Goal: Task Accomplishment & Management: Use online tool/utility

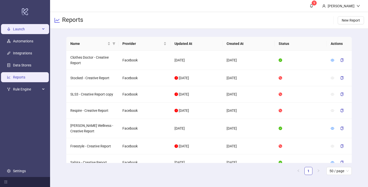
click at [26, 31] on span "Launch" at bounding box center [27, 29] width 28 height 10
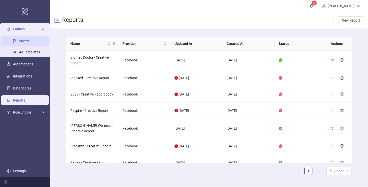
click at [26, 41] on link "Sheets" at bounding box center [24, 41] width 11 height 4
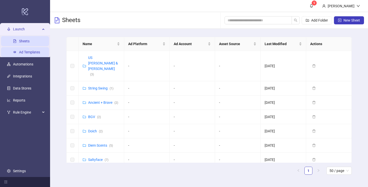
click at [27, 54] on link "Ad Templates" at bounding box center [29, 52] width 21 height 4
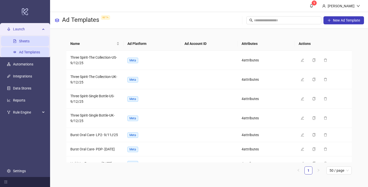
click at [20, 39] on link "Sheets" at bounding box center [24, 41] width 11 height 4
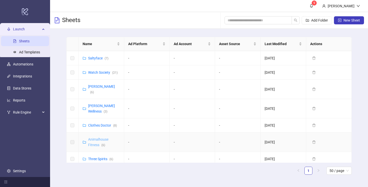
click at [96, 137] on link "Animalhouse Fitness ( 6 )" at bounding box center [98, 142] width 20 height 10
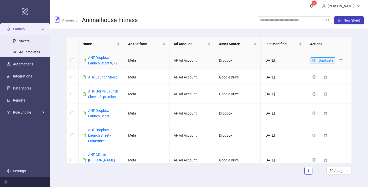
click at [315, 60] on icon "copy" at bounding box center [314, 61] width 3 height 4
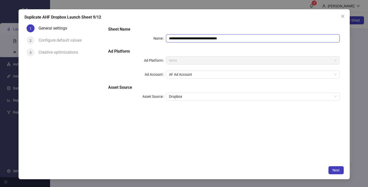
click at [235, 39] on input "**********" at bounding box center [253, 38] width 174 height 8
click at [341, 16] on icon "close" at bounding box center [343, 16] width 4 height 4
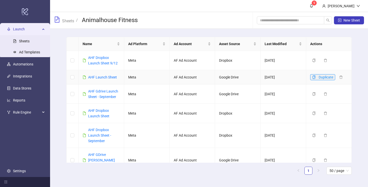
click at [314, 77] on icon "copy" at bounding box center [314, 77] width 4 height 4
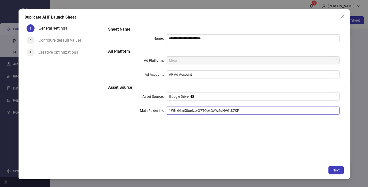
click at [243, 111] on span "1WNzHmX8oefzp-G7TQpkGAW2uHVGt87KF" at bounding box center [253, 111] width 168 height 8
click at [335, 109] on span "1WNzHmX8oefzp-G7TQpkGAW2uHVGt87KF" at bounding box center [253, 111] width 168 height 8
click at [254, 95] on span "Google Drive" at bounding box center [253, 97] width 168 height 8
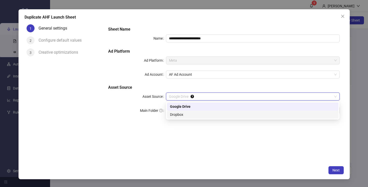
click at [238, 115] on div "Dropbox" at bounding box center [253, 115] width 166 height 6
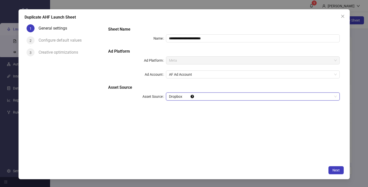
click at [237, 97] on span "Dropbox" at bounding box center [253, 97] width 168 height 8
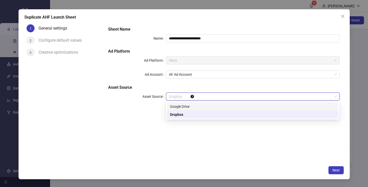
click at [237, 104] on div "Google Drive" at bounding box center [253, 107] width 166 height 6
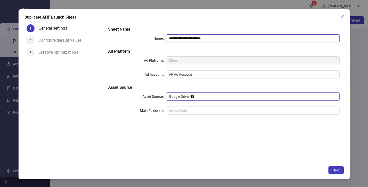
click at [214, 39] on input "**********" at bounding box center [253, 38] width 174 height 8
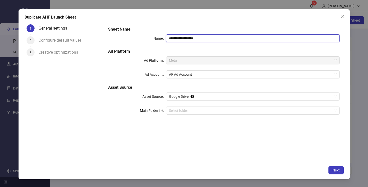
paste input "**********"
type input "**********"
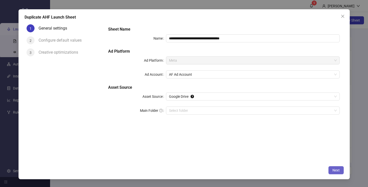
click at [336, 170] on span "Next" at bounding box center [336, 170] width 7 height 4
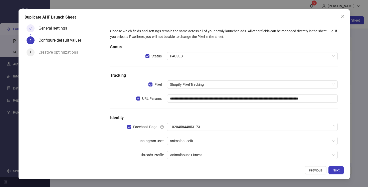
scroll to position [8, 0]
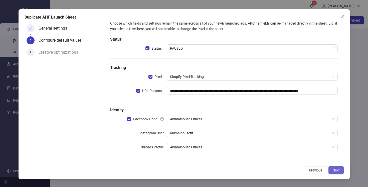
click at [336, 171] on span "Next" at bounding box center [336, 170] width 7 height 4
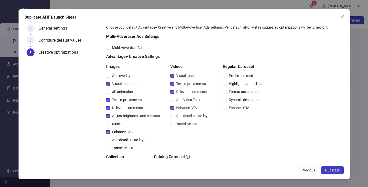
click at [336, 171] on span "Duplicate" at bounding box center [332, 170] width 15 height 4
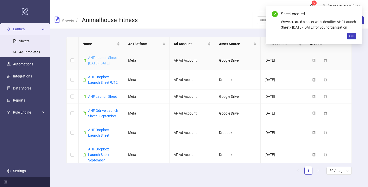
click at [100, 56] on link "AHF Launch Sheet - [DATE]-[DATE]" at bounding box center [103, 61] width 31 height 10
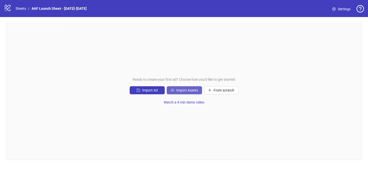
click at [183, 90] on span "Import Assets" at bounding box center [187, 90] width 22 height 4
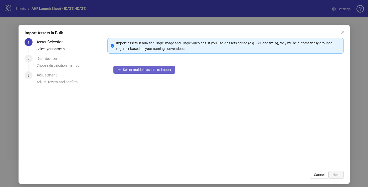
click at [139, 72] on button "Select multiple assets to import" at bounding box center [144, 70] width 62 height 8
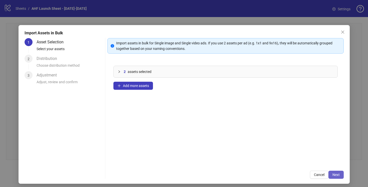
click at [338, 175] on span "Next" at bounding box center [336, 175] width 7 height 4
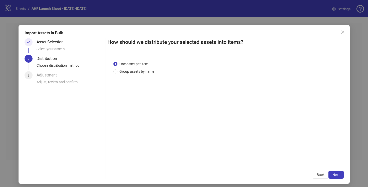
click at [338, 175] on span "Next" at bounding box center [336, 175] width 7 height 4
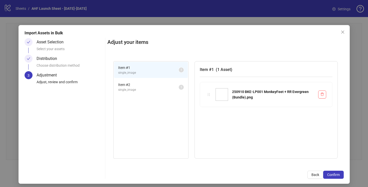
click at [154, 85] on span "Item # 2" at bounding box center [148, 85] width 61 height 6
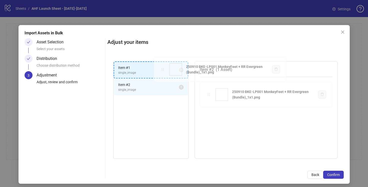
drag, startPoint x: 193, startPoint y: 88, endPoint x: 162, endPoint y: 69, distance: 36.4
click at [162, 69] on div "Item # 1 single_image 1 Item # 2 single_image 1 Item # 2 ( 1 Asset ) 250910 BKE…" at bounding box center [225, 110] width 236 height 110
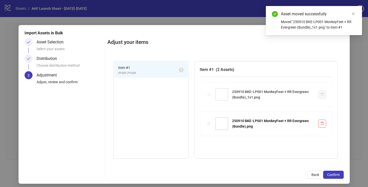
drag, startPoint x: 210, startPoint y: 122, endPoint x: 210, endPoint y: 94, distance: 28.8
click at [210, 94] on div "Item # 1 single_image 2 Item # 1 ( 2 Assets ) 250910 BKE-LP001 MonkeyFeet + RR …" at bounding box center [225, 110] width 236 height 110
click at [331, 173] on span "Confirm" at bounding box center [333, 175] width 13 height 4
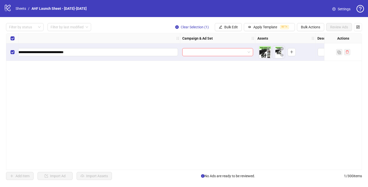
scroll to position [0, 68]
click at [248, 52] on span at bounding box center [216, 52] width 65 height 8
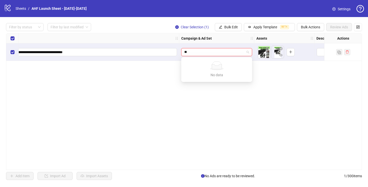
type input "*"
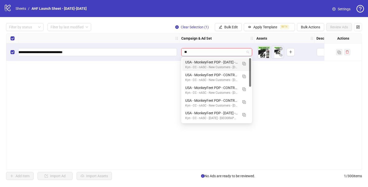
type input "*"
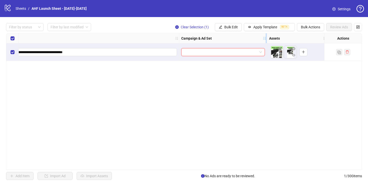
drag, startPoint x: 253, startPoint y: 37, endPoint x: 303, endPoint y: 38, distance: 49.6
click at [267, 38] on div "Resize Campaign & Ad Set column" at bounding box center [266, 38] width 1 height 10
click at [298, 52] on span at bounding box center [241, 52] width 114 height 8
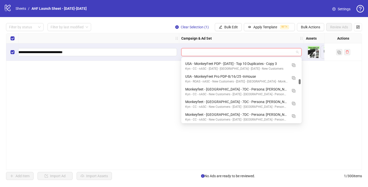
scroll to position [333, 0]
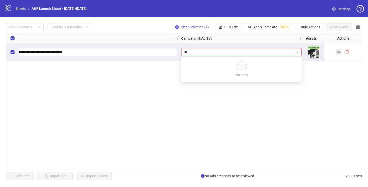
type input "*"
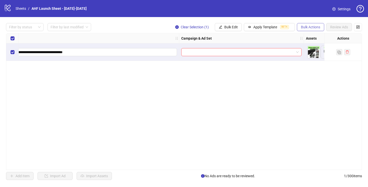
click at [307, 27] on span "Bulk Actions" at bounding box center [310, 27] width 19 height 4
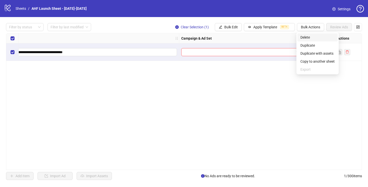
click at [309, 37] on span "Delete" at bounding box center [318, 38] width 34 height 6
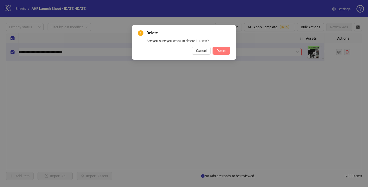
click at [220, 49] on span "Delete" at bounding box center [222, 51] width 10 height 4
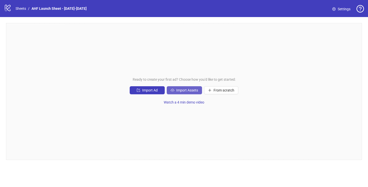
click at [185, 93] on button "Import Assets" at bounding box center [184, 90] width 35 height 8
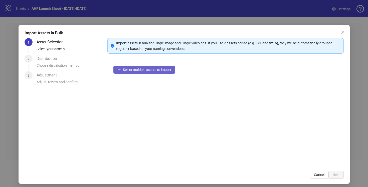
click at [150, 72] on button "Select multiple assets to import" at bounding box center [144, 70] width 62 height 8
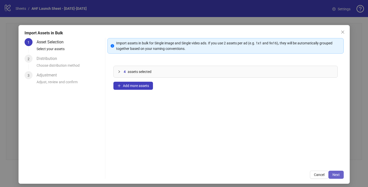
click at [336, 174] on span "Next" at bounding box center [336, 175] width 7 height 4
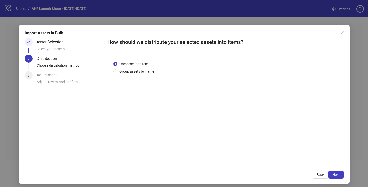
click at [336, 174] on span "Next" at bounding box center [336, 175] width 7 height 4
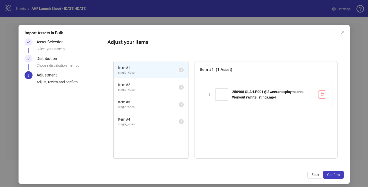
click at [157, 84] on span "Item # 2" at bounding box center [148, 85] width 61 height 6
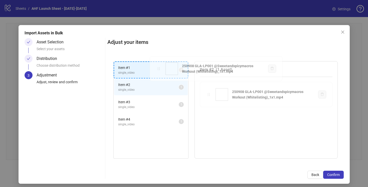
drag, startPoint x: 208, startPoint y: 95, endPoint x: 159, endPoint y: 69, distance: 55.9
click at [159, 69] on div "Item # 1 single_video 1 Item # 2 single_video 1 Item # 3 single_video 1 Item # …" at bounding box center [225, 110] width 236 height 110
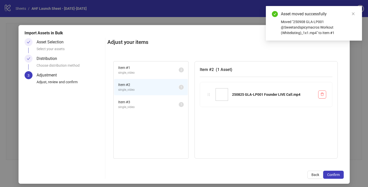
click at [162, 100] on span "Item # 3" at bounding box center [148, 102] width 61 height 6
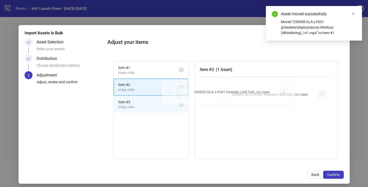
drag, startPoint x: 211, startPoint y: 94, endPoint x: 171, endPoint y: 92, distance: 40.1
click at [171, 92] on div "Item # 1 single_video 2 Item # 2 single_video 1 Item # 3 single_video 1 Item # …" at bounding box center [225, 110] width 236 height 110
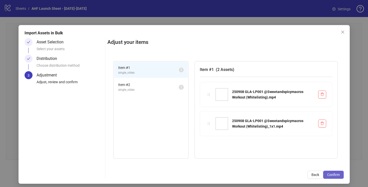
click at [335, 174] on span "Confirm" at bounding box center [333, 175] width 13 height 4
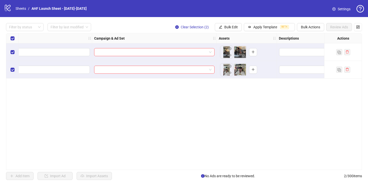
scroll to position [0, 164]
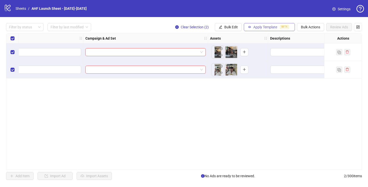
click at [258, 26] on span "Apply Template" at bounding box center [265, 27] width 24 height 4
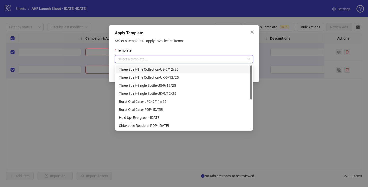
click at [155, 58] on input "search" at bounding box center [182, 59] width 128 height 8
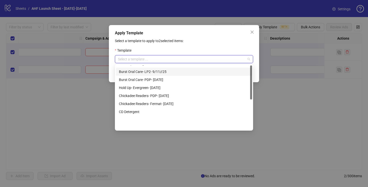
scroll to position [0, 0]
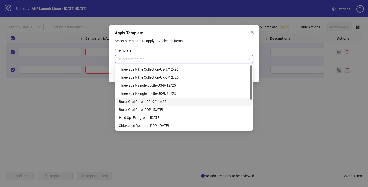
click at [90, 108] on div "Apply Template Select a template to apply to 2 selected items: Template Select …" at bounding box center [184, 93] width 368 height 187
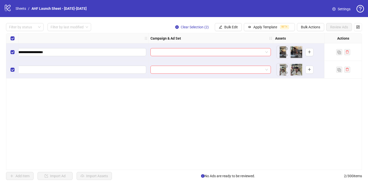
scroll to position [0, 195]
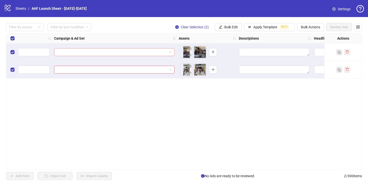
click at [141, 52] on input "search" at bounding box center [112, 52] width 110 height 8
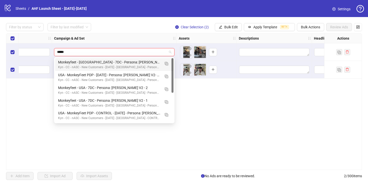
type input "******"
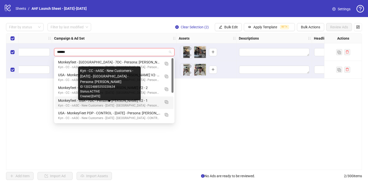
click at [151, 103] on div "Kyn - CC - nASC - New Customers - [DATE] - [GEOGRAPHIC_DATA] - Persona: [PERSON…" at bounding box center [109, 105] width 102 height 5
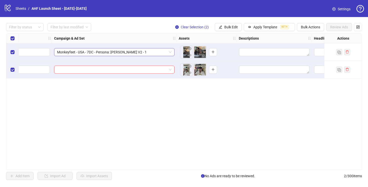
click at [162, 52] on span "Monkeyfeet - USA - 7DC - Persona: [PERSON_NAME] V2 - 1" at bounding box center [114, 52] width 114 height 8
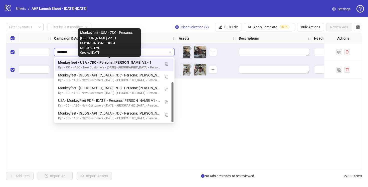
scroll to position [38, 0]
type input "*********"
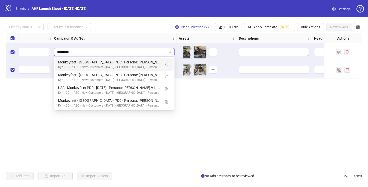
scroll to position [0, 0]
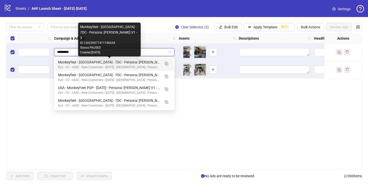
click at [143, 64] on div "Monkeyfeet - [GEOGRAPHIC_DATA] - 7DC - Persona: [PERSON_NAME] V1 - 3" at bounding box center [109, 62] width 102 height 6
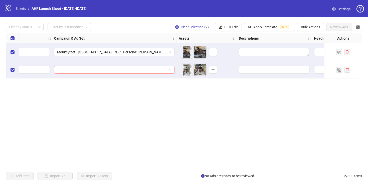
click at [148, 71] on input "search" at bounding box center [112, 70] width 110 height 8
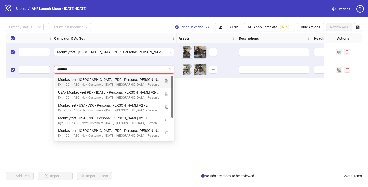
type input "*********"
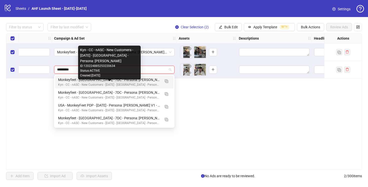
click at [149, 79] on div "Monkeyfeet - [GEOGRAPHIC_DATA] - 7DC - Persona: [PERSON_NAME] V1 - 3" at bounding box center [109, 80] width 102 height 6
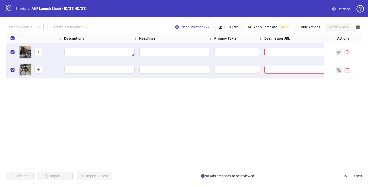
scroll to position [0, 371]
click at [251, 26] on button "Apply Template BETA" at bounding box center [269, 27] width 51 height 8
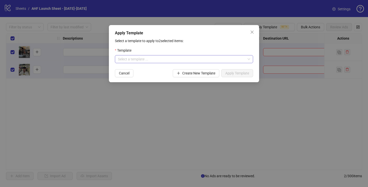
click at [136, 61] on input "search" at bounding box center [182, 59] width 128 height 8
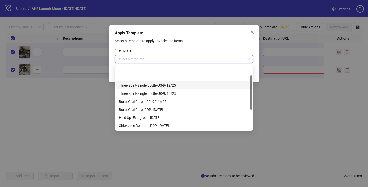
scroll to position [56, 0]
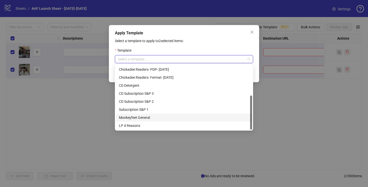
click at [140, 118] on div "Monkeyfeet General" at bounding box center [184, 118] width 130 height 6
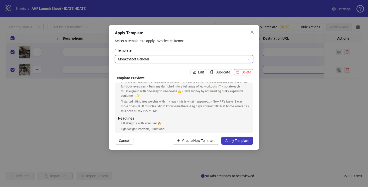
scroll to position [47, 0]
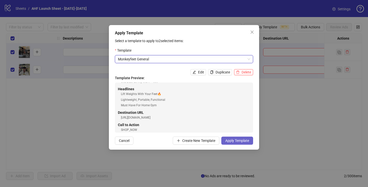
click at [235, 140] on span "Apply Template" at bounding box center [237, 140] width 24 height 4
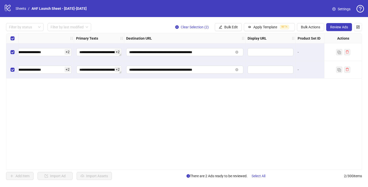
scroll to position [0, 509]
click at [237, 52] on icon "close-circle" at bounding box center [236, 52] width 3 height 3
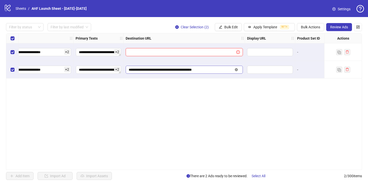
click at [237, 70] on icon "close-circle" at bounding box center [236, 69] width 3 height 3
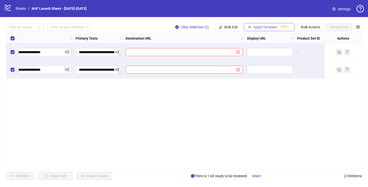
click at [256, 26] on span "Apply Template" at bounding box center [265, 27] width 24 height 4
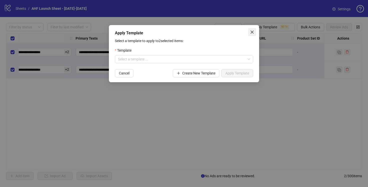
click at [250, 32] on span "Close" at bounding box center [252, 32] width 8 height 4
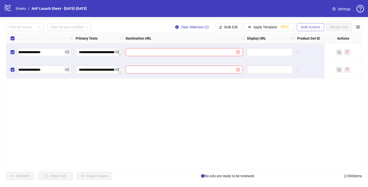
click at [307, 26] on span "Bulk Actions" at bounding box center [310, 27] width 19 height 4
click at [225, 27] on span "Bulk Edit" at bounding box center [231, 27] width 14 height 4
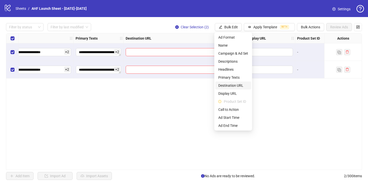
click at [235, 86] on span "Destination URL" at bounding box center [233, 86] width 30 height 6
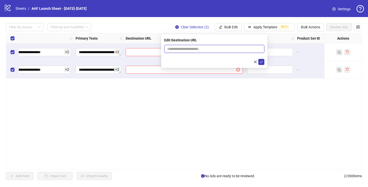
click at [173, 48] on input "text" at bounding box center [212, 49] width 90 height 6
paste input "**********"
type input "**********"
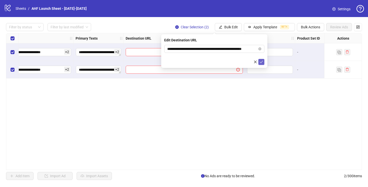
click at [263, 63] on button "submit" at bounding box center [261, 62] width 6 height 6
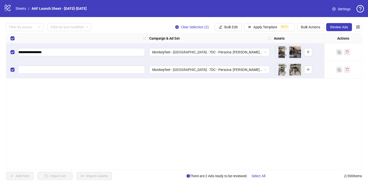
scroll to position [0, 0]
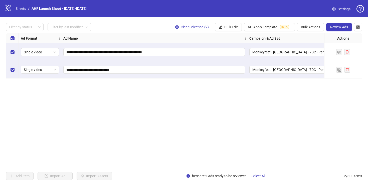
click at [270, 93] on div "**********" at bounding box center [184, 101] width 356 height 137
click at [230, 27] on span "Bulk Edit" at bounding box center [231, 27] width 14 height 4
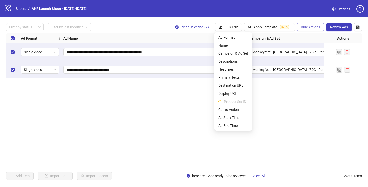
click at [313, 29] on span "Bulk Actions" at bounding box center [310, 27] width 19 height 4
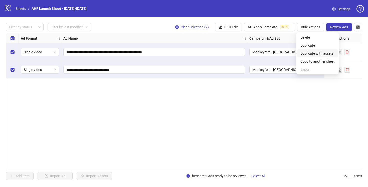
click at [311, 51] on span "Duplicate with assets" at bounding box center [318, 54] width 34 height 6
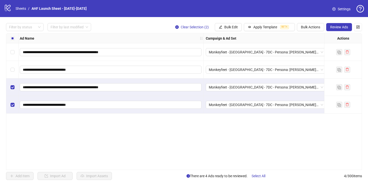
scroll to position [0, 67]
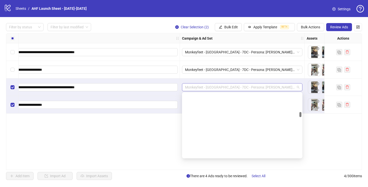
click at [271, 87] on span "Monkeyfeet - [GEOGRAPHIC_DATA] - 7DC - Persona: [PERSON_NAME] V1 - 3" at bounding box center [242, 87] width 114 height 8
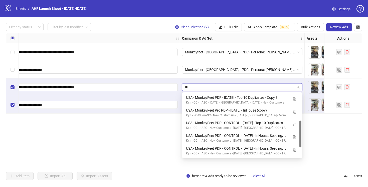
scroll to position [13, 0]
type input "*******"
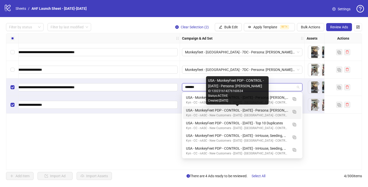
click at [273, 110] on div "USA - MonkeyFeet PDP - CONTROL - [DATE] - Persona: [PERSON_NAME]" at bounding box center [237, 110] width 102 height 6
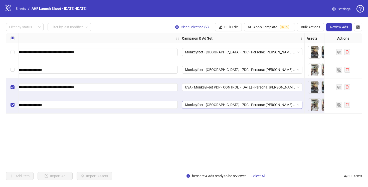
click at [271, 104] on span "Monkeyfeet - [GEOGRAPHIC_DATA] - 7DC - Persona: [PERSON_NAME] V1 - 3" at bounding box center [242, 105] width 114 height 8
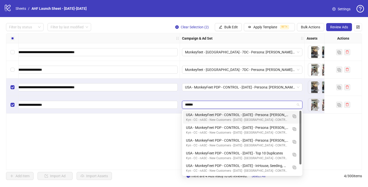
type input "*******"
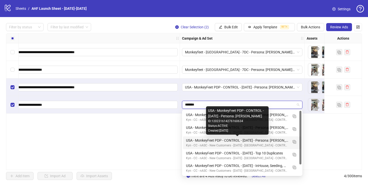
click at [261, 140] on div "USA - MonkeyFeet PDP - CONTROL - [DATE] - Persona: [PERSON_NAME]" at bounding box center [237, 140] width 102 height 6
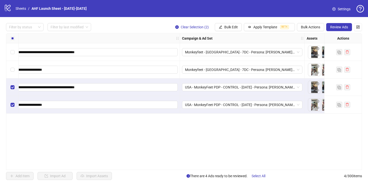
click at [261, 140] on div "**********" at bounding box center [184, 101] width 356 height 137
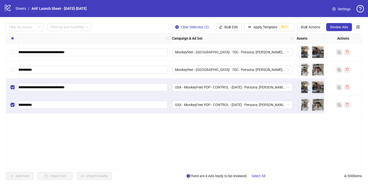
scroll to position [0, 0]
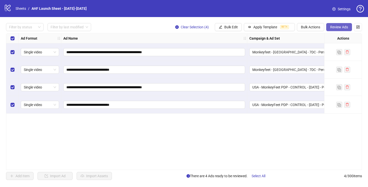
click at [340, 27] on span "Review Ads" at bounding box center [339, 27] width 18 height 4
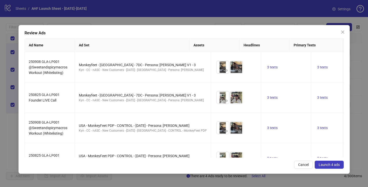
click at [326, 165] on span "Launch 4 ads" at bounding box center [329, 165] width 21 height 4
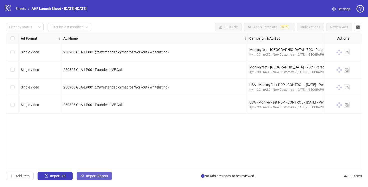
click at [97, 174] on span "Import Assets" at bounding box center [97, 176] width 22 height 4
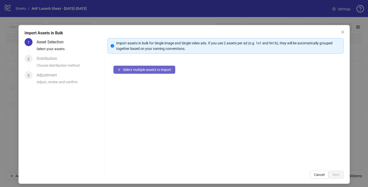
click at [138, 69] on span "Select multiple assets to import" at bounding box center [147, 70] width 48 height 4
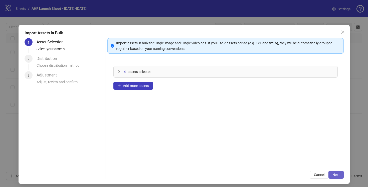
click at [335, 174] on span "Next" at bounding box center [336, 175] width 7 height 4
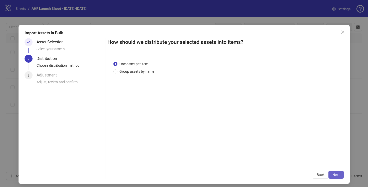
click at [336, 173] on span "Next" at bounding box center [336, 175] width 7 height 4
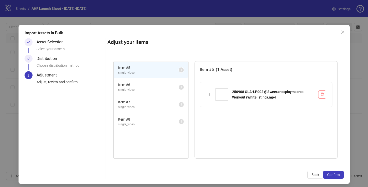
click at [150, 85] on span "Item # 6" at bounding box center [148, 85] width 61 height 6
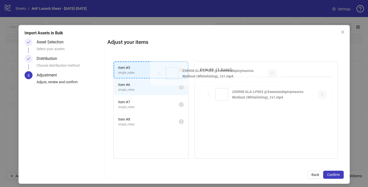
drag, startPoint x: 209, startPoint y: 94, endPoint x: 159, endPoint y: 73, distance: 54.1
click at [159, 73] on div "Item # 5 single_video 1 Item # 6 single_video 1 Item # 7 single_video 1 Item # …" at bounding box center [225, 110] width 236 height 110
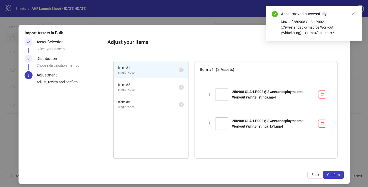
click at [161, 86] on span "Item # 2" at bounding box center [148, 85] width 61 height 6
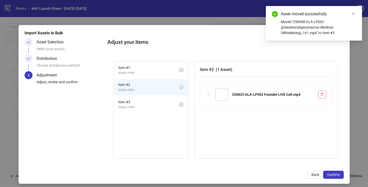
click at [168, 101] on span "Item # 3" at bounding box center [148, 102] width 61 height 6
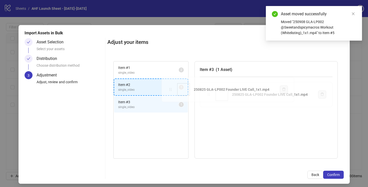
drag, startPoint x: 209, startPoint y: 94, endPoint x: 181, endPoint y: 91, distance: 28.4
click at [171, 89] on div "Item # 1 single_video 2 Item # 2 single_video 1 Item # 3 single_video 1 Item # …" at bounding box center [225, 110] width 236 height 110
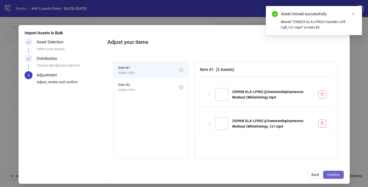
click at [337, 174] on span "Confirm" at bounding box center [333, 175] width 13 height 4
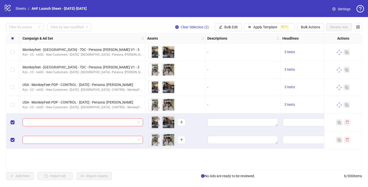
scroll to position [0, 191]
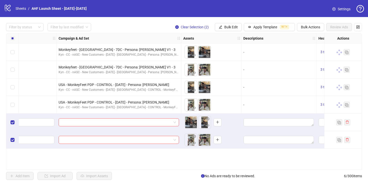
drag, startPoint x: 205, startPoint y: 122, endPoint x: 191, endPoint y: 122, distance: 13.8
click at [191, 122] on body "logo/logo-mobile Sheets / AHF Launch Sheet - [DATE]-[DATE] Settings Filter by s…" at bounding box center [184, 93] width 368 height 187
drag, startPoint x: 204, startPoint y: 142, endPoint x: 188, endPoint y: 142, distance: 16.3
click at [188, 142] on body "logo/logo-mobile Sheets / AHF Launch Sheet - [DATE]-[DATE] Settings Filter by s…" at bounding box center [184, 93] width 368 height 187
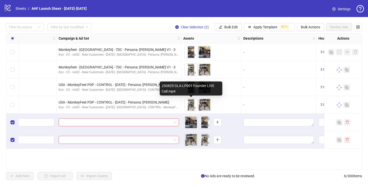
drag, startPoint x: 204, startPoint y: 104, endPoint x: 188, endPoint y: 104, distance: 16.0
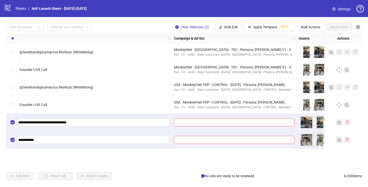
scroll to position [0, 114]
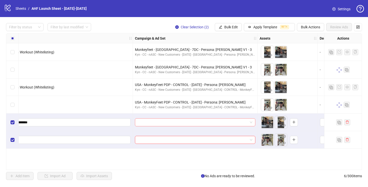
click at [197, 123] on input "search" at bounding box center [193, 122] width 110 height 8
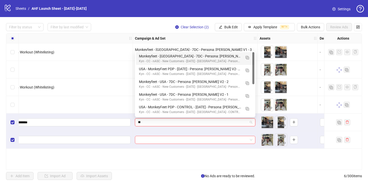
type input "*"
type input "**"
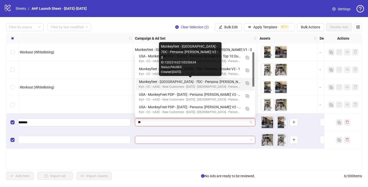
click at [222, 81] on div "Monkeyfeet - [GEOGRAPHIC_DATA] - 7DC - Persona: [PERSON_NAME] V2 - 3" at bounding box center [190, 82] width 102 height 6
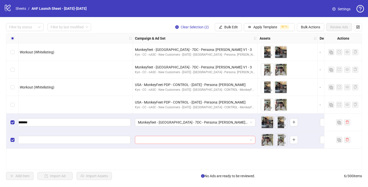
click at [251, 138] on span at bounding box center [195, 140] width 114 height 8
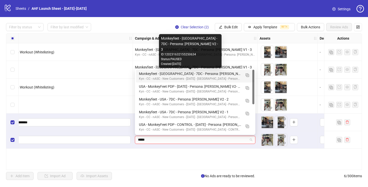
type input "******"
click at [231, 72] on div "Monkeyfeet - [GEOGRAPHIC_DATA] - 7DC - Persona: [PERSON_NAME] V2 - 3" at bounding box center [190, 74] width 102 height 6
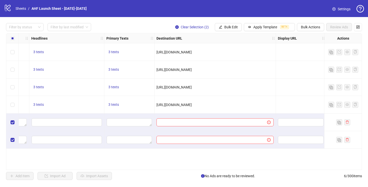
scroll to position [0, 484]
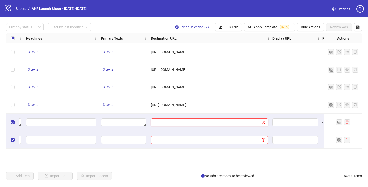
click at [170, 119] on input "text" at bounding box center [204, 122] width 101 height 6
paste input "**********"
type input "**********"
click at [167, 141] on input "text" at bounding box center [204, 140] width 101 height 6
paste input "**********"
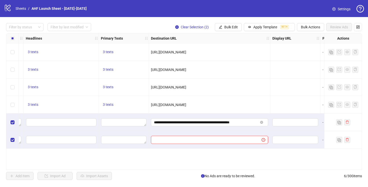
type input "**********"
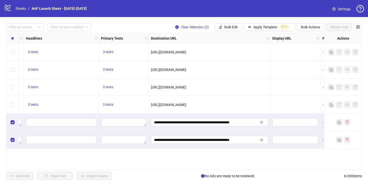
click at [169, 154] on div "Ad Format Ad Name Campaign & Ad Set Assets Descriptions Headlines Primary Texts…" at bounding box center [184, 101] width 356 height 137
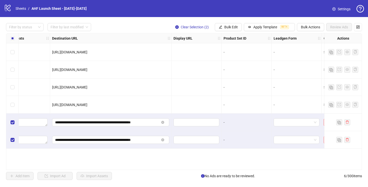
scroll to position [0, 617]
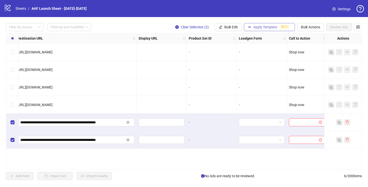
click at [256, 27] on span "Apply Template" at bounding box center [265, 27] width 24 height 4
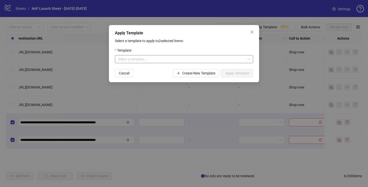
click at [196, 60] on input "search" at bounding box center [182, 59] width 128 height 8
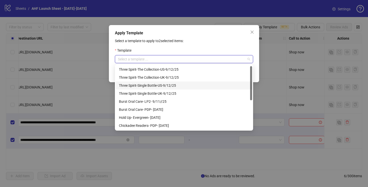
scroll to position [56, 0]
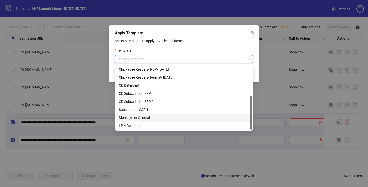
click at [158, 116] on div "Monkeyfeet General" at bounding box center [184, 118] width 130 height 6
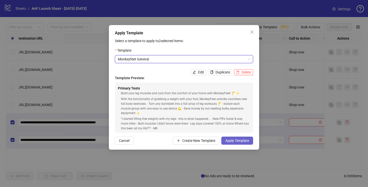
click at [238, 140] on span "Apply Template" at bounding box center [237, 140] width 24 height 4
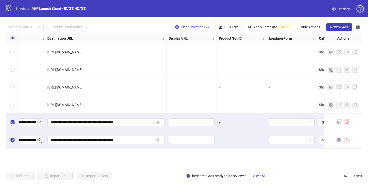
scroll to position [0, 571]
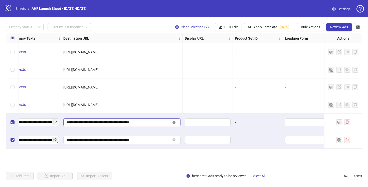
click at [174, 122] on icon "close-circle" at bounding box center [174, 122] width 3 height 3
paste input "**********"
type input "**********"
click at [174, 140] on icon "close-circle" at bounding box center [174, 139] width 3 height 3
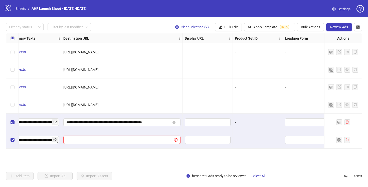
paste input "**********"
type input "**********"
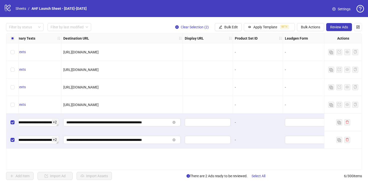
click at [173, 156] on div "**********" at bounding box center [184, 101] width 356 height 137
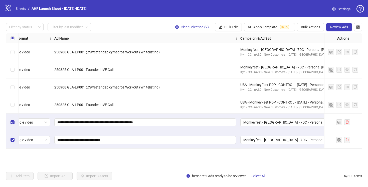
scroll to position [0, 0]
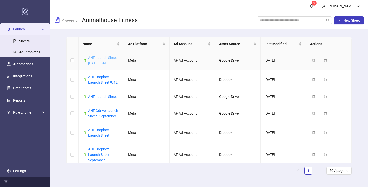
click at [98, 65] on link "AHF Launch Sheet - [DATE]-[DATE]" at bounding box center [103, 61] width 31 height 10
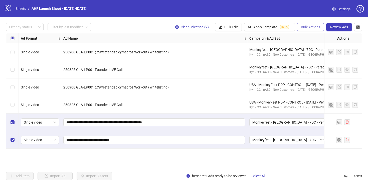
click at [305, 27] on span "Bulk Actions" at bounding box center [310, 27] width 19 height 4
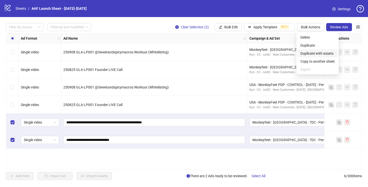
click at [308, 53] on span "Duplicate with assets" at bounding box center [318, 54] width 34 height 6
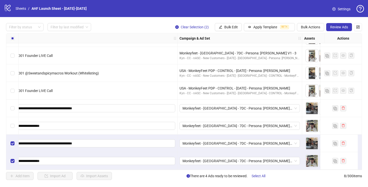
scroll to position [16, 73]
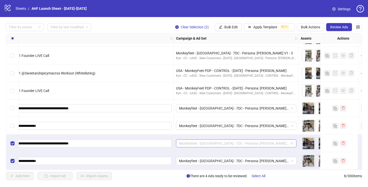
click at [258, 139] on span "Monkeyfeet - [GEOGRAPHIC_DATA] - 7DC - Persona: [PERSON_NAME] V2 - 3" at bounding box center [236, 143] width 114 height 8
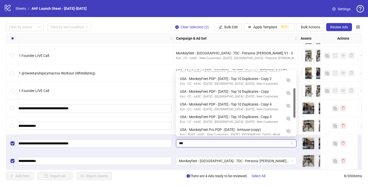
scroll to position [3, 0]
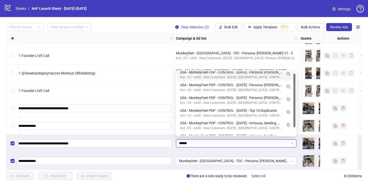
type input "*******"
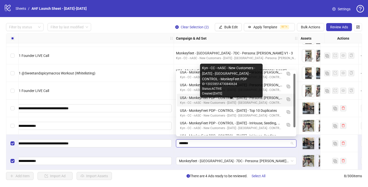
scroll to position [0, 0]
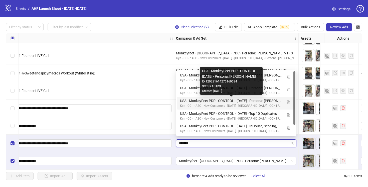
click at [268, 100] on div "USA - MonkeyFeet PDP - CONTROL - [DATE] - Persona: [PERSON_NAME]" at bounding box center [231, 101] width 102 height 6
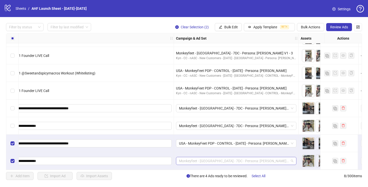
click at [264, 161] on span "Monkeyfeet - [GEOGRAPHIC_DATA] - 7DC - Persona: [PERSON_NAME] V2 - 3" at bounding box center [236, 161] width 114 height 8
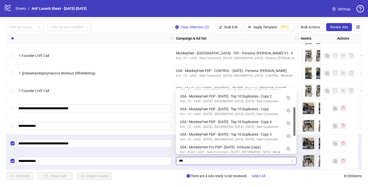
scroll to position [3, 0]
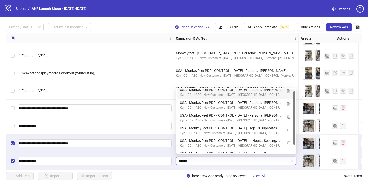
type input "*******"
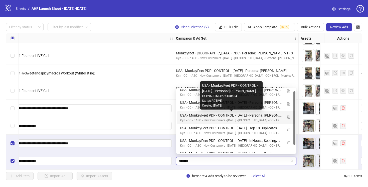
click at [268, 115] on div "USA - MonkeyFeet PDP - CONTROL - [DATE] - Persona: [PERSON_NAME]" at bounding box center [231, 115] width 102 height 6
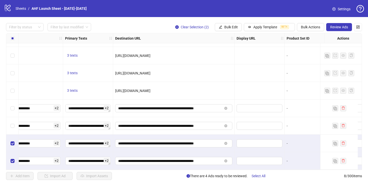
scroll to position [16, 472]
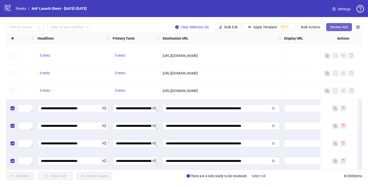
click at [336, 27] on span "Review Ads" at bounding box center [339, 27] width 18 height 4
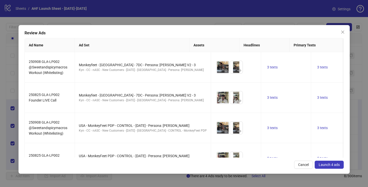
click at [331, 164] on span "Launch 4 ads" at bounding box center [329, 165] width 21 height 4
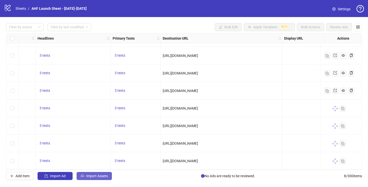
click at [94, 177] on span "Import Assets" at bounding box center [97, 176] width 22 height 4
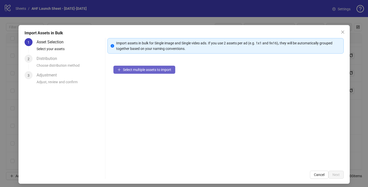
click at [137, 67] on button "Select multiple assets to import" at bounding box center [144, 70] width 62 height 8
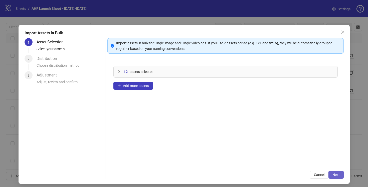
click at [334, 174] on span "Next" at bounding box center [336, 175] width 7 height 4
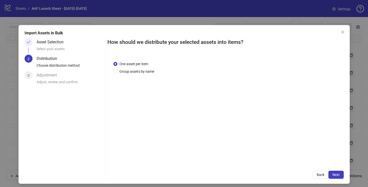
click at [334, 174] on span "Next" at bounding box center [336, 175] width 7 height 4
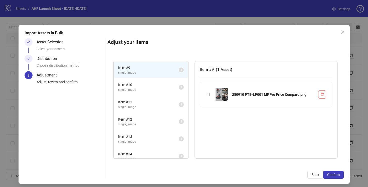
click at [161, 88] on span "single_image" at bounding box center [148, 89] width 61 height 5
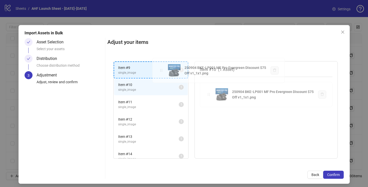
drag, startPoint x: 210, startPoint y: 95, endPoint x: 163, endPoint y: 71, distance: 53.3
click at [163, 71] on div "Item # 9 single_image 1 Item # 10 single_image 1 Item # 11 single_image 1 Item …" at bounding box center [225, 110] width 236 height 110
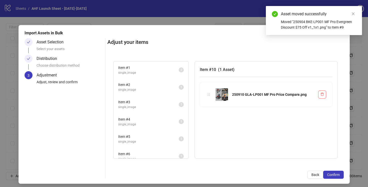
click at [164, 102] on span "Item # 3" at bounding box center [148, 102] width 61 height 6
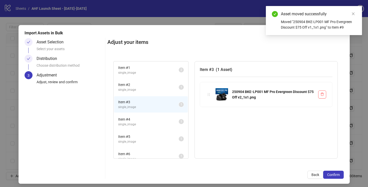
click at [164, 89] on span "single_image" at bounding box center [148, 89] width 61 height 5
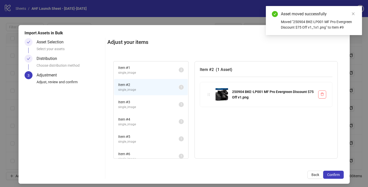
click at [167, 104] on span "Item # 3" at bounding box center [148, 102] width 61 height 6
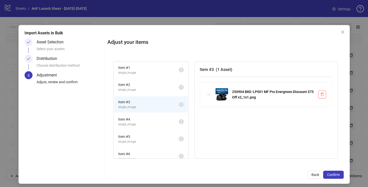
click at [157, 119] on span "Item # 4" at bounding box center [148, 119] width 61 height 6
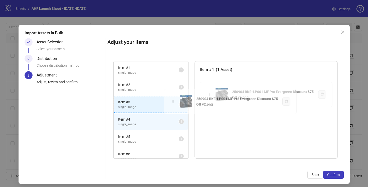
drag, startPoint x: 209, startPoint y: 94, endPoint x: 173, endPoint y: 101, distance: 36.4
click at [173, 101] on div "Item # 1 single_image 2 Item # 2 single_image 1 Item # 3 single_image 1 Item # …" at bounding box center [225, 110] width 236 height 110
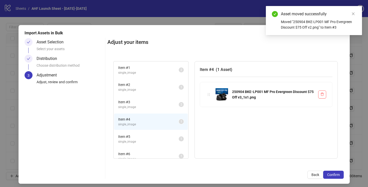
click at [170, 137] on span "Item # 5" at bounding box center [148, 137] width 61 height 6
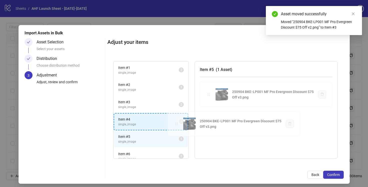
drag, startPoint x: 209, startPoint y: 95, endPoint x: 175, endPoint y: 124, distance: 44.9
click at [175, 124] on div "Item # 1 single_image 2 Item # 2 single_image 1 Item # 3 single_image 2 Item # …" at bounding box center [225, 110] width 236 height 110
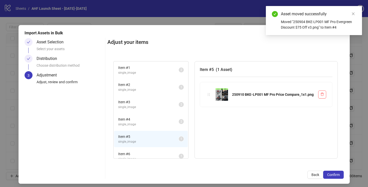
click at [173, 66] on span "Item # 1" at bounding box center [148, 68] width 61 height 6
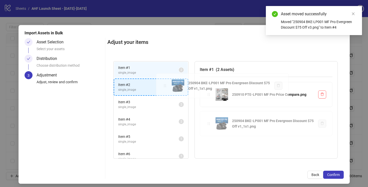
drag, startPoint x: 210, startPoint y: 123, endPoint x: 166, endPoint y: 87, distance: 57.6
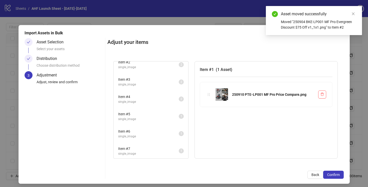
scroll to position [23, 0]
click at [170, 113] on span "Item # 5" at bounding box center [148, 113] width 61 height 6
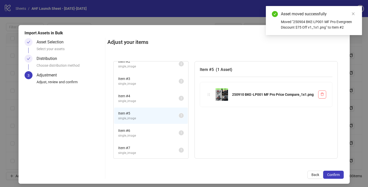
click at [170, 128] on span "Item # 6" at bounding box center [148, 131] width 61 height 6
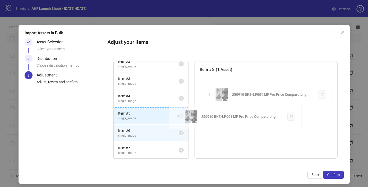
drag, startPoint x: 209, startPoint y: 94, endPoint x: 179, endPoint y: 116, distance: 37.2
click at [179, 116] on div "Item # 1 single_image 1 Item # 2 single_image 2 Item # 3 single_image 2 Item # …" at bounding box center [225, 110] width 236 height 110
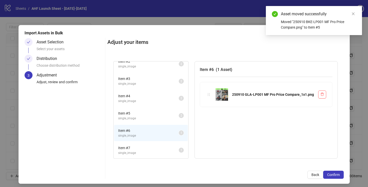
scroll to position [41, 0]
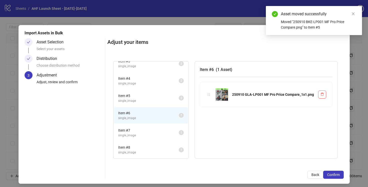
click at [171, 131] on span "Item # 7" at bounding box center [148, 130] width 61 height 6
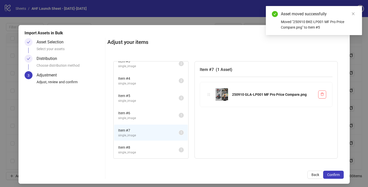
click at [168, 116] on span "single_image" at bounding box center [148, 118] width 61 height 5
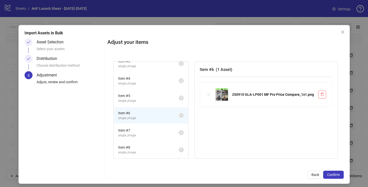
click at [170, 127] on span "Item # 7" at bounding box center [148, 130] width 61 height 6
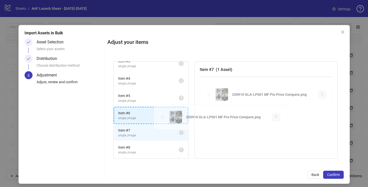
drag, startPoint x: 210, startPoint y: 95, endPoint x: 164, endPoint y: 118, distance: 51.1
click at [164, 118] on div "Item # 1 single_image 1 Item # 2 single_image 2 Item # 3 single_image 2 Item # …" at bounding box center [225, 110] width 236 height 110
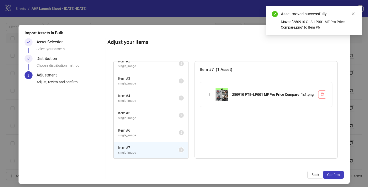
click at [165, 148] on span "Item # 7" at bounding box center [148, 148] width 61 height 6
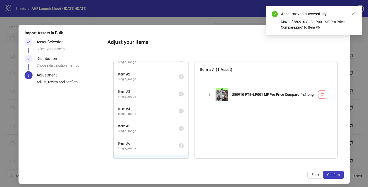
scroll to position [0, 0]
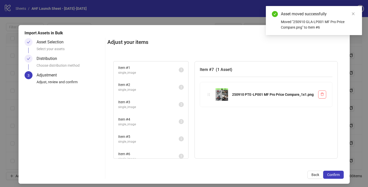
click at [163, 70] on span "Item # 1" at bounding box center [148, 68] width 61 height 6
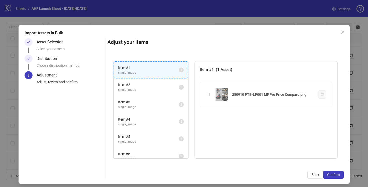
drag, startPoint x: 208, startPoint y: 95, endPoint x: 164, endPoint y: 71, distance: 50.4
click at [164, 71] on div "Item # 1 single_image 1 Item # 2 single_image 2 Item # 3 single_image 2 Item # …" at bounding box center [225, 110] width 236 height 110
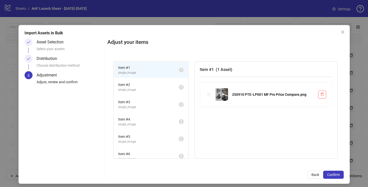
scroll to position [24, 0]
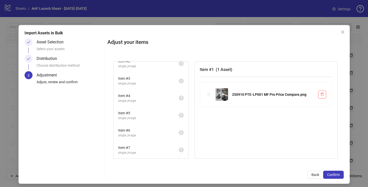
click at [171, 156] on li "Item # 7 single_image 1" at bounding box center [151, 150] width 74 height 16
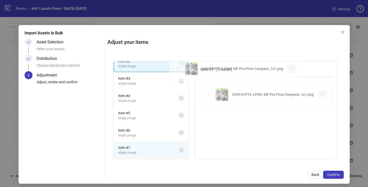
scroll to position [0, 0]
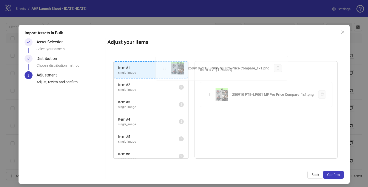
drag, startPoint x: 208, startPoint y: 94, endPoint x: 164, endPoint y: 68, distance: 51.5
click at [164, 68] on div "Item # 1 single_image 1 Item # 2 single_image 2 Item # 3 single_image 2 Item # …" at bounding box center [225, 110] width 236 height 110
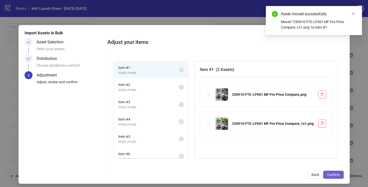
click at [329, 175] on span "Confirm" at bounding box center [333, 175] width 13 height 4
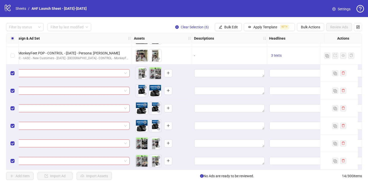
scroll to position [121, 238]
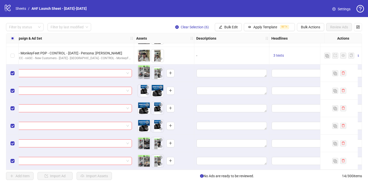
drag, startPoint x: 156, startPoint y: 75, endPoint x: 138, endPoint y: 75, distance: 17.5
click at [138, 75] on body "logo/logo-mobile Sheets / AHF Launch Sheet - [DATE]-[DATE] Settings Filter by s…" at bounding box center [184, 93] width 368 height 187
drag, startPoint x: 154, startPoint y: 91, endPoint x: 141, endPoint y: 91, distance: 12.8
click at [141, 91] on body "logo/logo-mobile Sheets / AHF Launch Sheet - [DATE]-[DATE] Settings Filter by s…" at bounding box center [184, 93] width 368 height 187
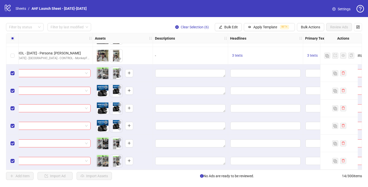
scroll to position [121, 304]
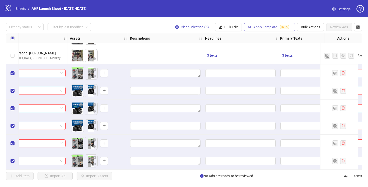
click at [256, 28] on span "Apply Template" at bounding box center [265, 27] width 24 height 4
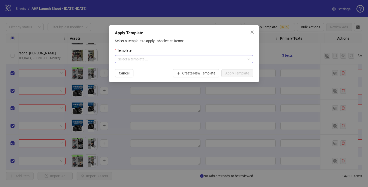
click at [215, 59] on input "search" at bounding box center [182, 59] width 128 height 8
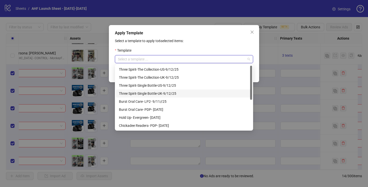
scroll to position [56, 0]
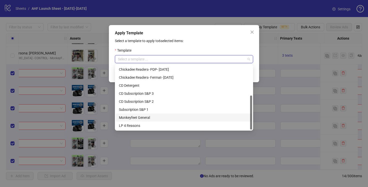
click at [149, 115] on div "Monkeyfeet General" at bounding box center [184, 118] width 130 height 6
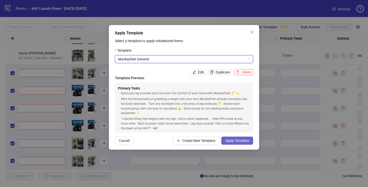
click at [235, 139] on span "Apply Template" at bounding box center [237, 140] width 24 height 4
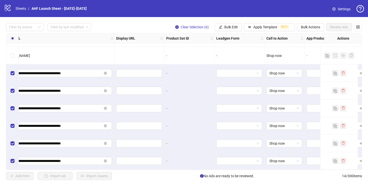
scroll to position [121, 655]
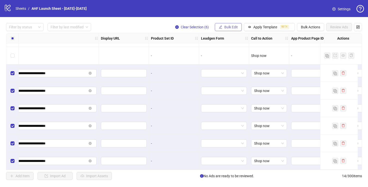
click at [233, 26] on span "Bulk Edit" at bounding box center [231, 27] width 14 height 4
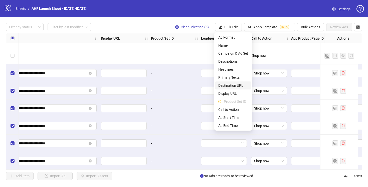
click at [235, 86] on span "Destination URL" at bounding box center [233, 86] width 30 height 6
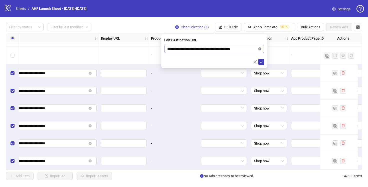
click at [259, 49] on icon "close-circle" at bounding box center [259, 48] width 3 height 3
paste input "**********"
type input "**********"
click at [261, 61] on icon "check" at bounding box center [262, 62] width 4 height 4
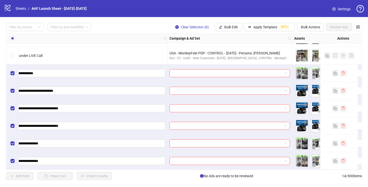
scroll to position [121, 70]
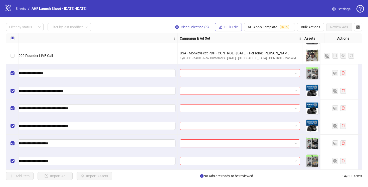
click at [229, 27] on span "Bulk Edit" at bounding box center [231, 27] width 14 height 4
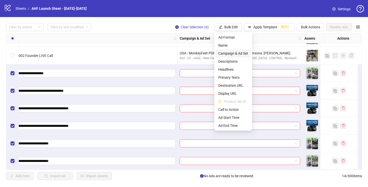
click at [233, 53] on span "Campaign & Ad Set" at bounding box center [233, 54] width 30 height 6
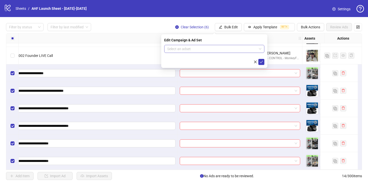
click at [228, 49] on input "search" at bounding box center [212, 49] width 90 height 8
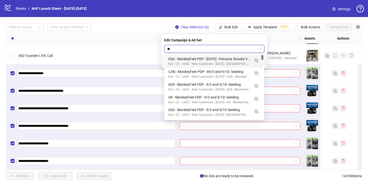
type input "***"
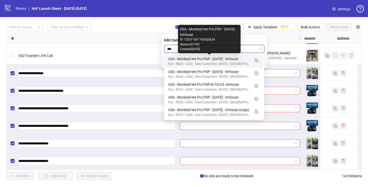
click at [243, 58] on div "USA - MonkeyFeet Pro PDP - [DATE] - InHouse" at bounding box center [209, 59] width 82 height 6
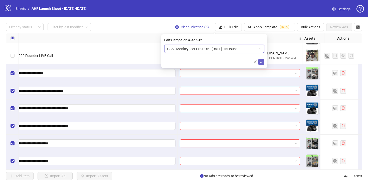
click at [260, 60] on icon "check" at bounding box center [262, 62] width 4 height 4
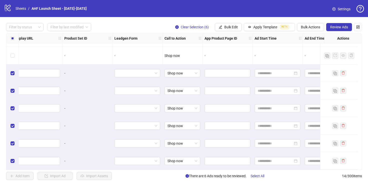
scroll to position [121, 774]
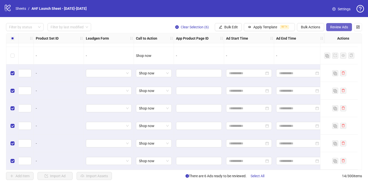
click at [334, 26] on span "Review Ads" at bounding box center [339, 27] width 18 height 4
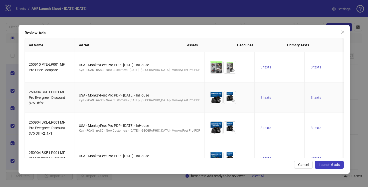
scroll to position [76, 0]
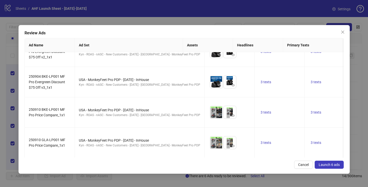
click at [329, 165] on span "Launch 6 ads" at bounding box center [329, 165] width 21 height 4
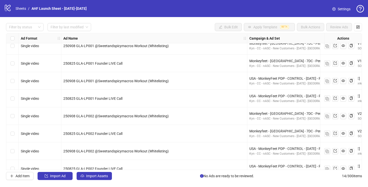
scroll to position [0, 0]
